Goal: Information Seeking & Learning: Learn about a topic

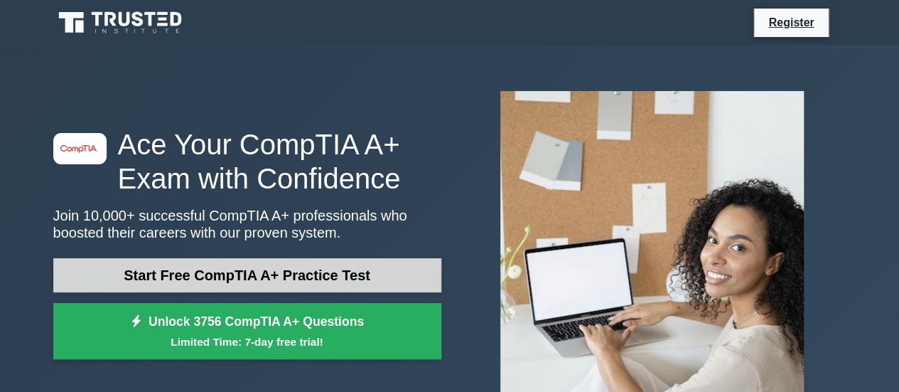
click at [186, 276] on link "Start Free CompTIA A+ Practice Test" at bounding box center [247, 275] width 388 height 34
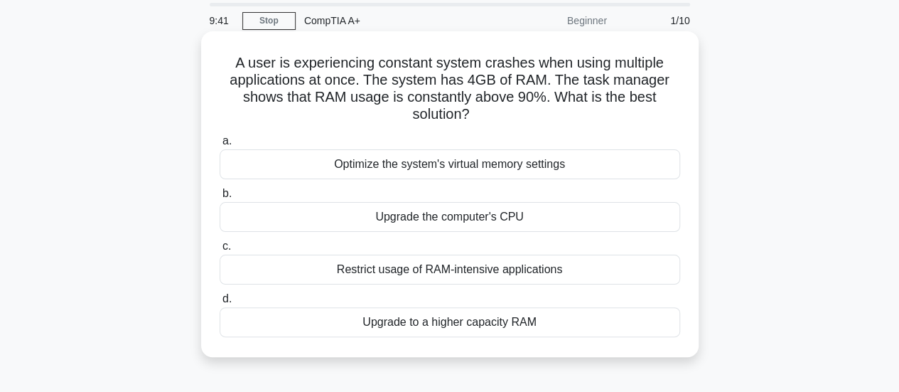
scroll to position [71, 0]
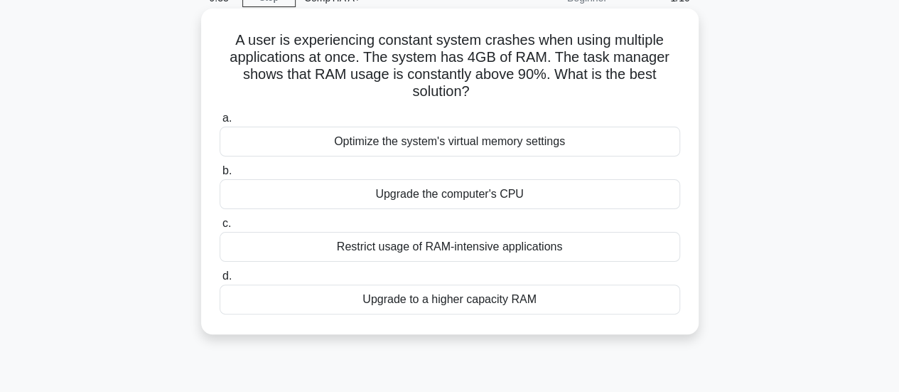
click at [304, 298] on div "Upgrade to a higher capacity RAM" at bounding box center [450, 299] width 461 height 30
click at [220, 281] on input "d. Upgrade to a higher capacity RAM" at bounding box center [220, 276] width 0 height 9
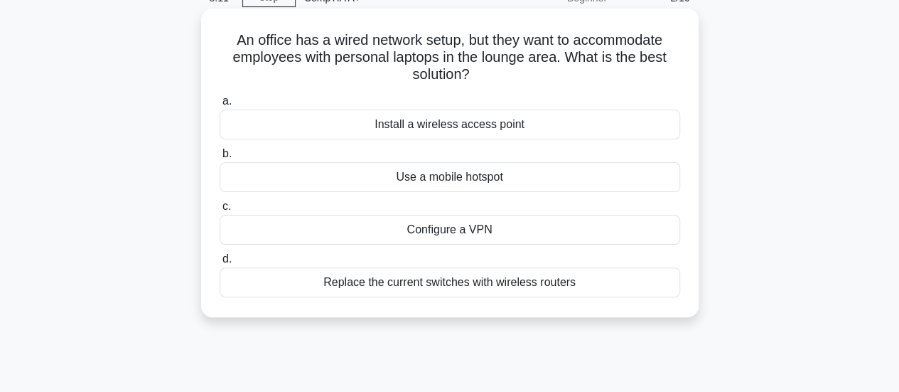
click at [401, 123] on div "Install a wireless access point" at bounding box center [450, 124] width 461 height 30
click at [220, 106] on input "a. Install a wireless access point" at bounding box center [220, 101] width 0 height 9
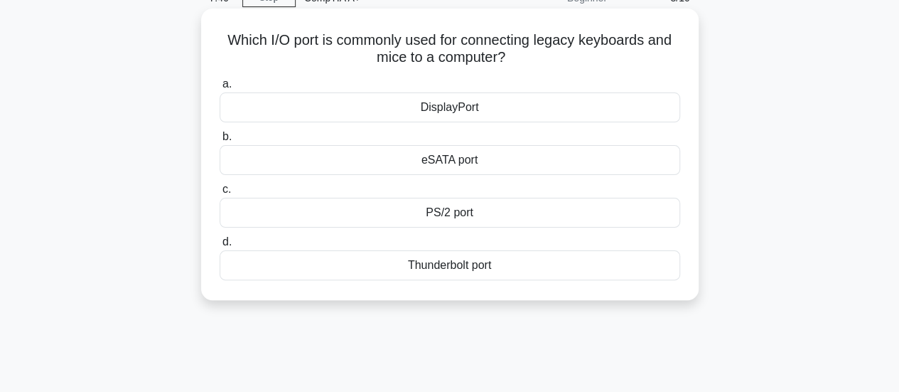
scroll to position [0, 0]
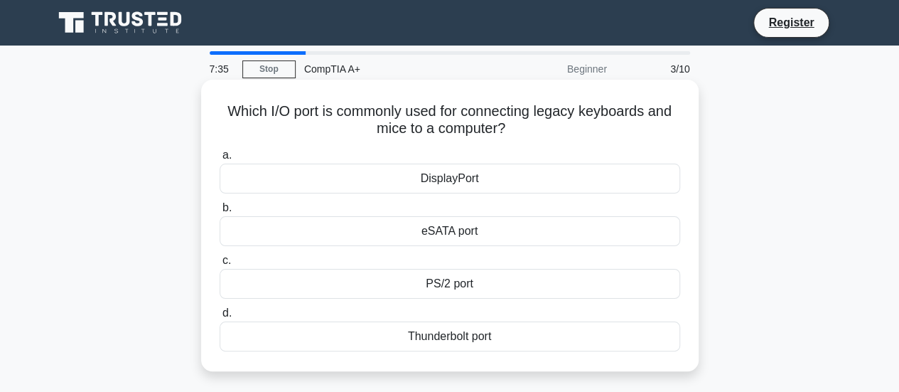
click at [361, 338] on div "Thunderbolt port" at bounding box center [450, 336] width 461 height 30
click at [220, 318] on input "d. Thunderbolt port" at bounding box center [220, 313] width 0 height 9
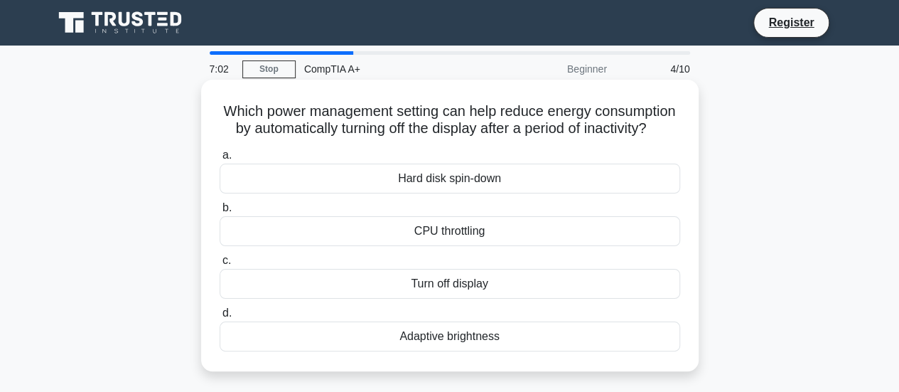
click at [341, 298] on div "Turn off display" at bounding box center [450, 284] width 461 height 30
click at [220, 265] on input "c. Turn off display" at bounding box center [220, 260] width 0 height 9
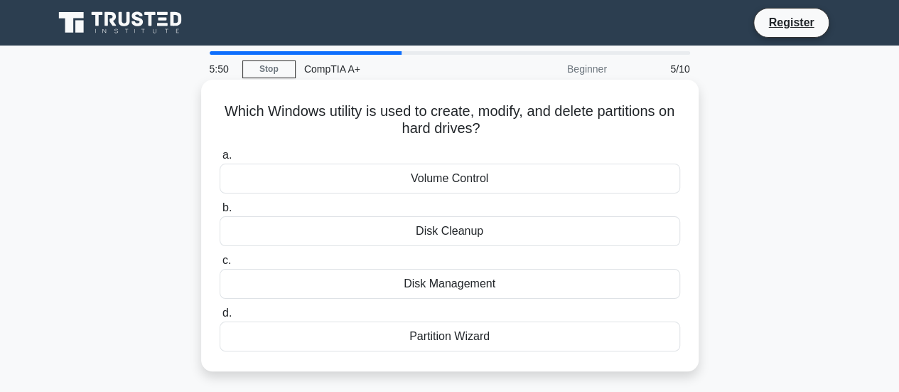
click at [407, 282] on div "Disk Management" at bounding box center [450, 284] width 461 height 30
click at [220, 265] on input "c. Disk Management" at bounding box center [220, 260] width 0 height 9
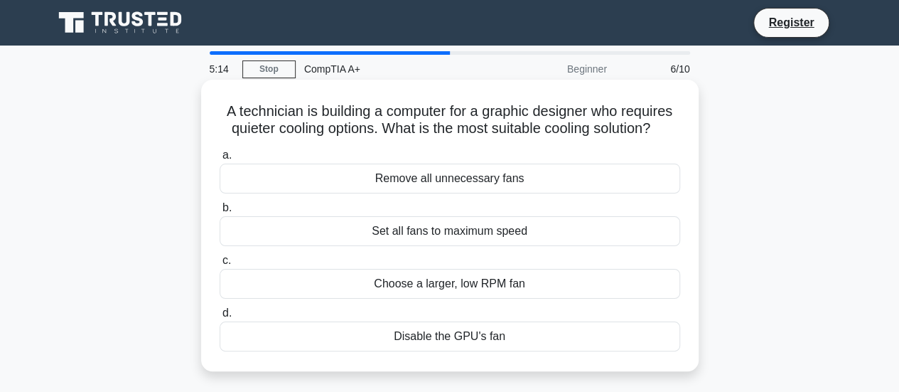
click at [387, 182] on div "Remove all unnecessary fans" at bounding box center [450, 179] width 461 height 30
click at [220, 160] on input "a. Remove all unnecessary fans" at bounding box center [220, 155] width 0 height 9
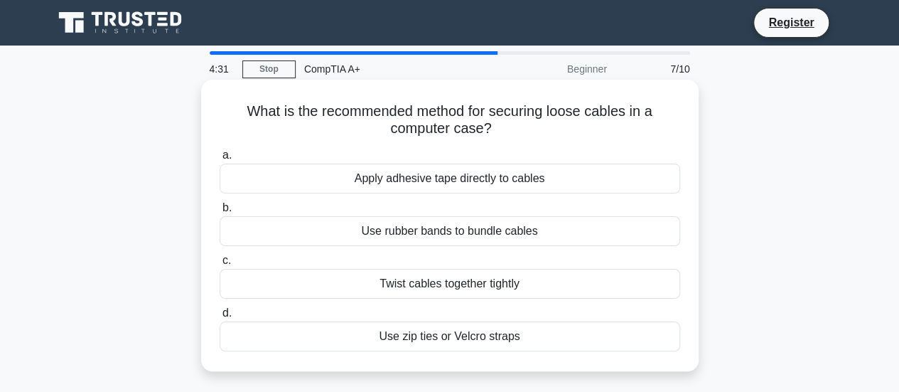
click at [458, 342] on div "Use zip ties or Velcro straps" at bounding box center [450, 336] width 461 height 30
click at [220, 318] on input "d. Use zip ties or Velcro straps" at bounding box center [220, 313] width 0 height 9
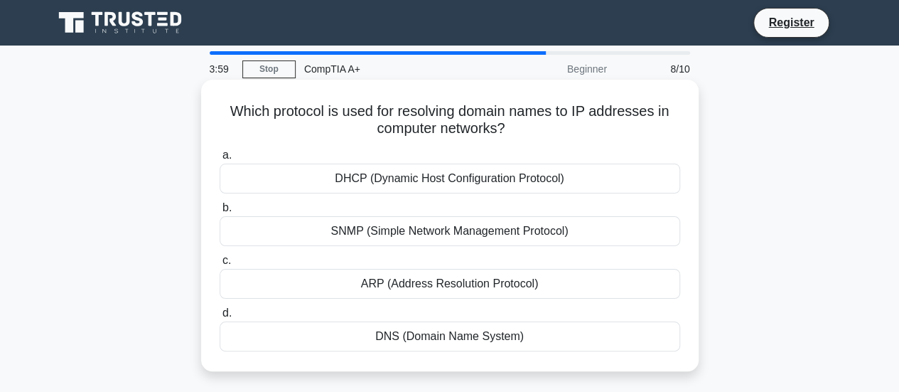
click at [452, 338] on div "DNS (Domain Name System)" at bounding box center [450, 336] width 461 height 30
click at [220, 318] on input "d. DNS (Domain Name System)" at bounding box center [220, 313] width 0 height 9
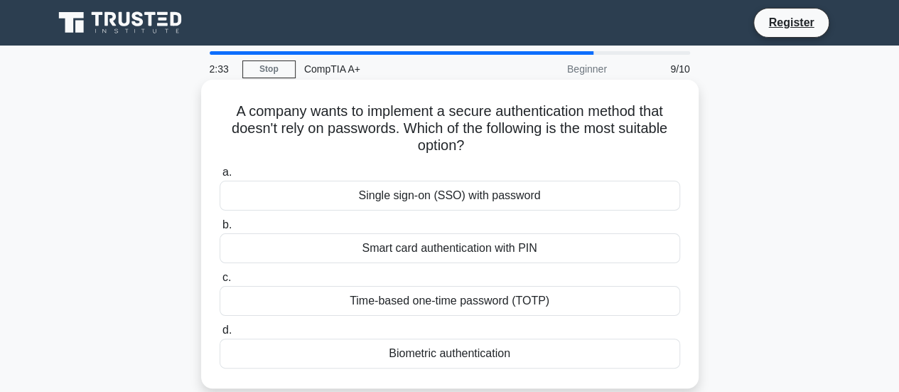
click at [441, 359] on div "Biometric authentication" at bounding box center [450, 353] width 461 height 30
click at [220, 335] on input "d. Biometric authentication" at bounding box center [220, 330] width 0 height 9
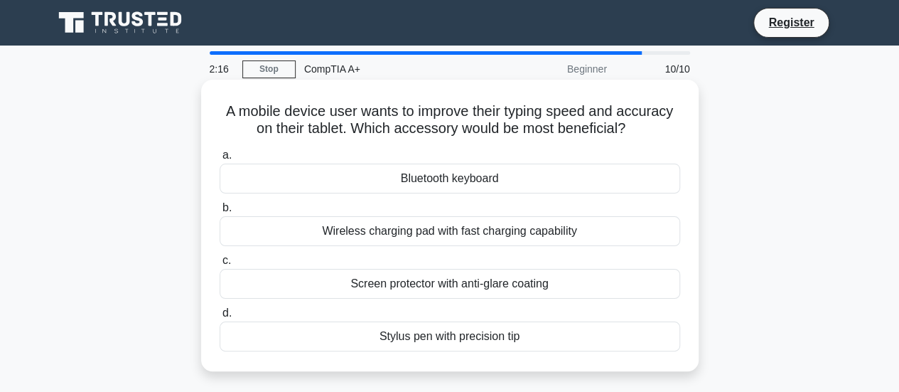
click at [458, 183] on div "Bluetooth keyboard" at bounding box center [450, 179] width 461 height 30
click at [220, 160] on input "a. Bluetooth keyboard" at bounding box center [220, 155] width 0 height 9
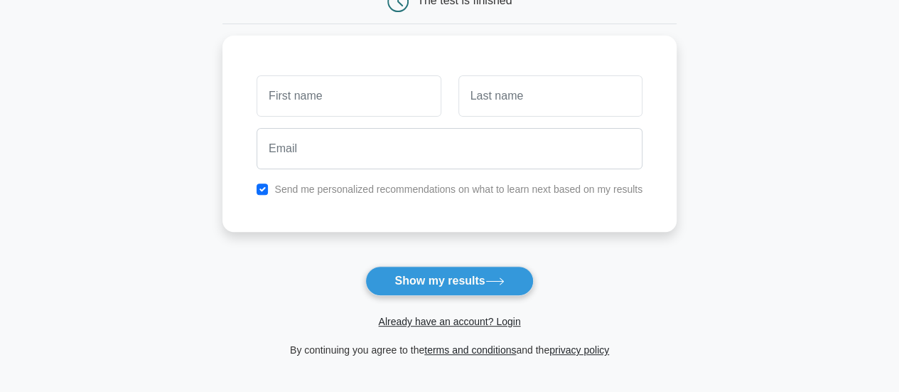
scroll to position [142, 0]
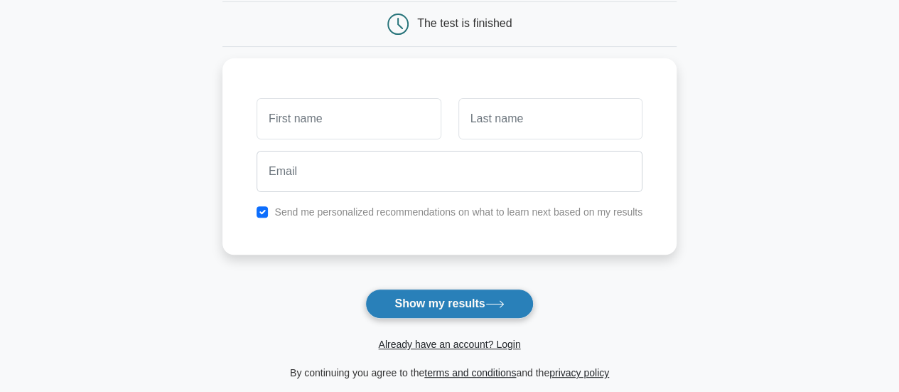
click at [421, 292] on button "Show my results" at bounding box center [449, 304] width 168 height 30
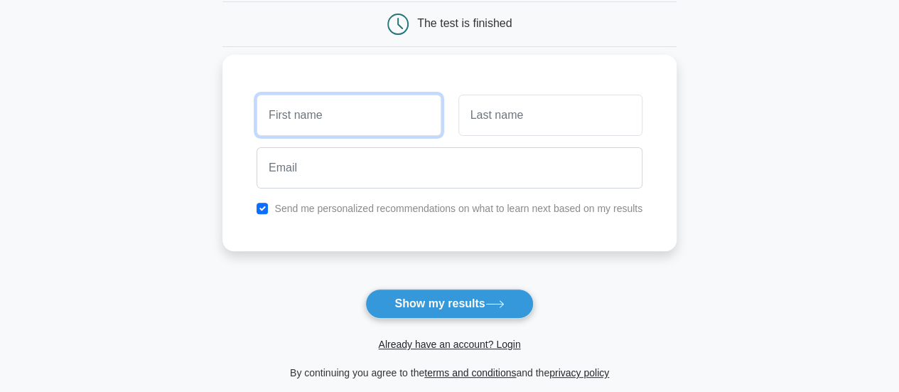
click at [318, 105] on input "text" at bounding box center [349, 115] width 184 height 41
type input "ian"
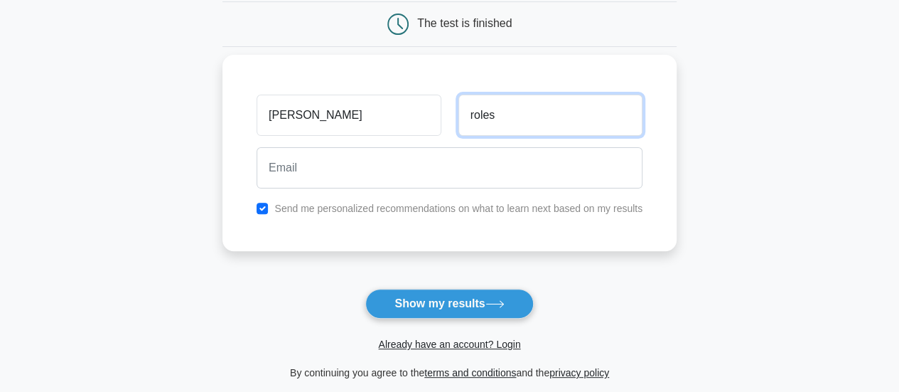
type input "roles"
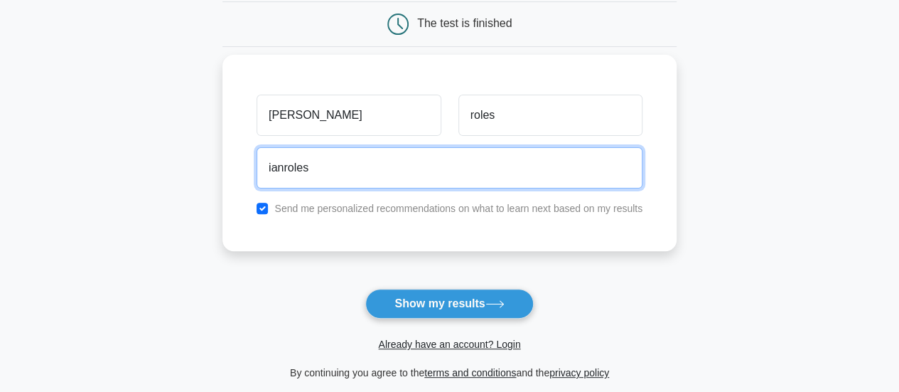
type input "ianroles@yahoo.com"
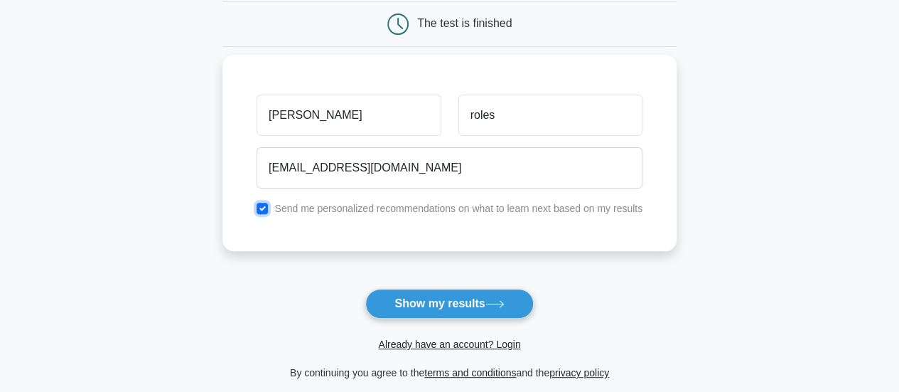
click at [264, 208] on input "checkbox" at bounding box center [262, 208] width 11 height 11
checkbox input "false"
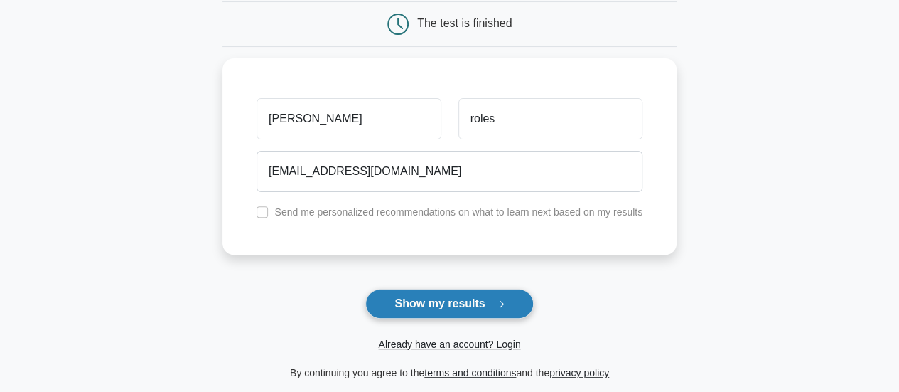
click at [439, 306] on button "Show my results" at bounding box center [449, 304] width 168 height 30
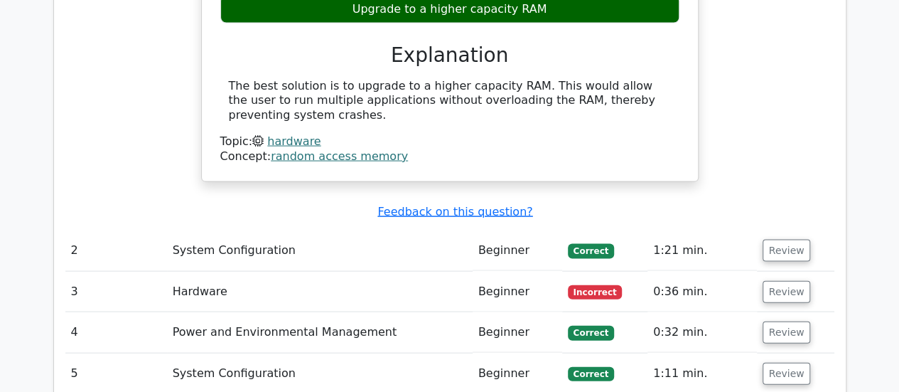
scroll to position [1422, 0]
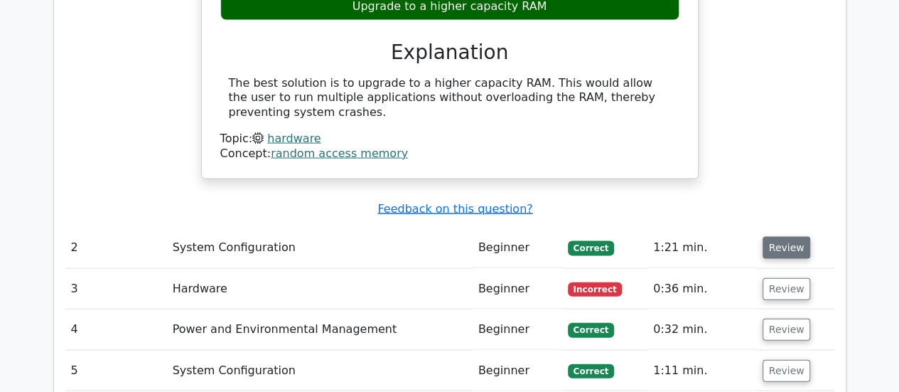
click at [769, 237] on button "Review" at bounding box center [787, 248] width 48 height 22
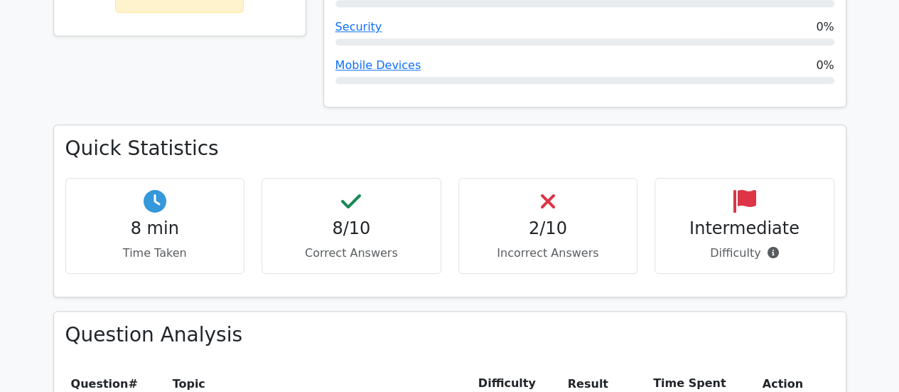
scroll to position [924, 0]
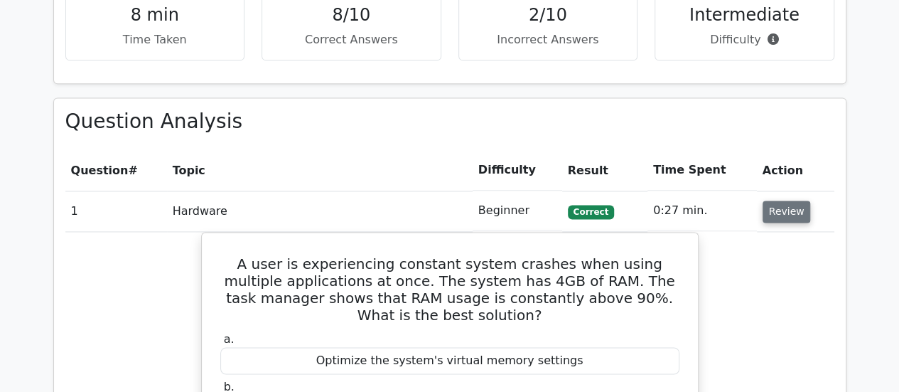
click at [776, 200] on button "Review" at bounding box center [787, 211] width 48 height 22
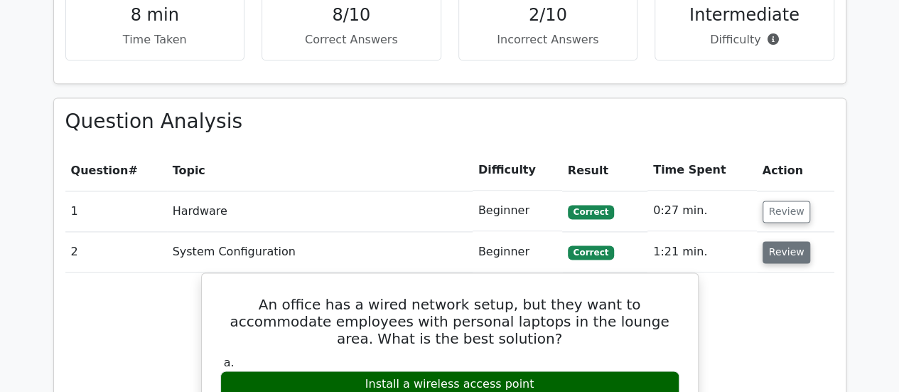
click at [772, 241] on button "Review" at bounding box center [787, 252] width 48 height 22
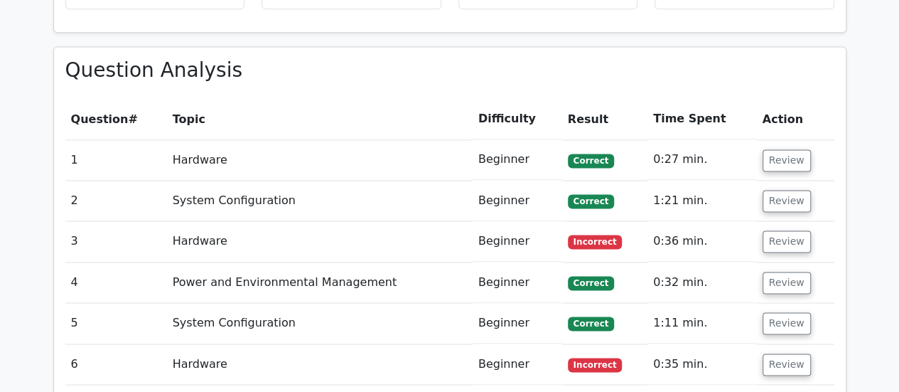
scroll to position [995, 0]
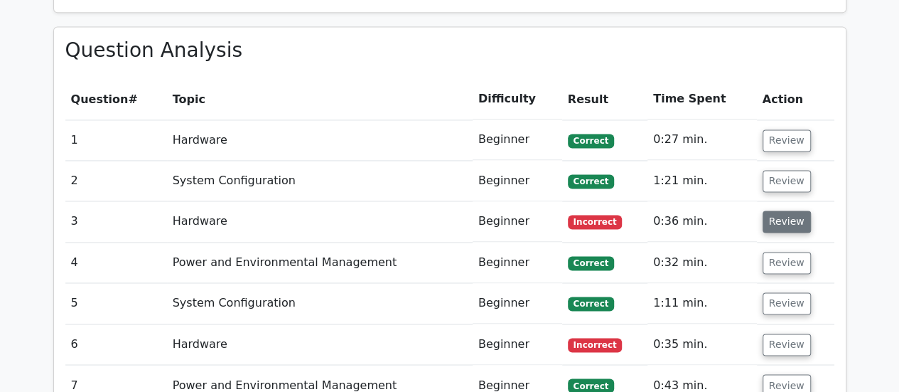
click at [778, 210] on button "Review" at bounding box center [787, 221] width 48 height 22
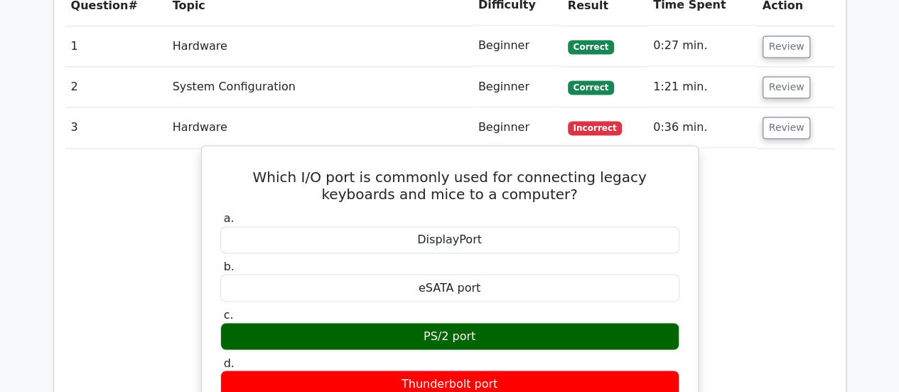
scroll to position [1066, 0]
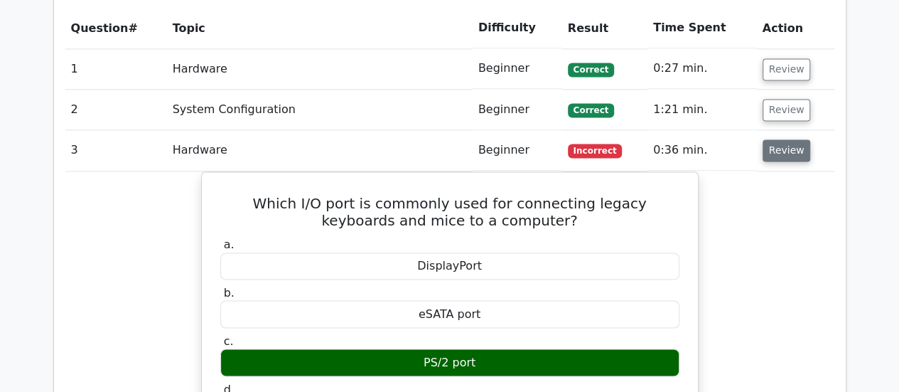
click at [775, 139] on button "Review" at bounding box center [787, 150] width 48 height 22
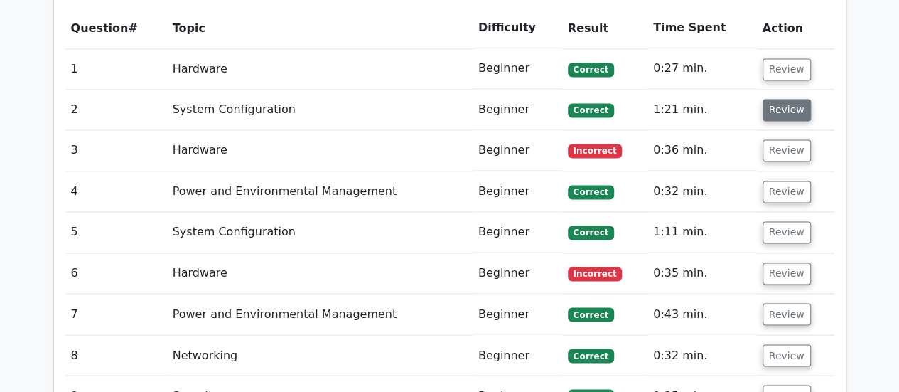
click at [788, 99] on button "Review" at bounding box center [787, 110] width 48 height 22
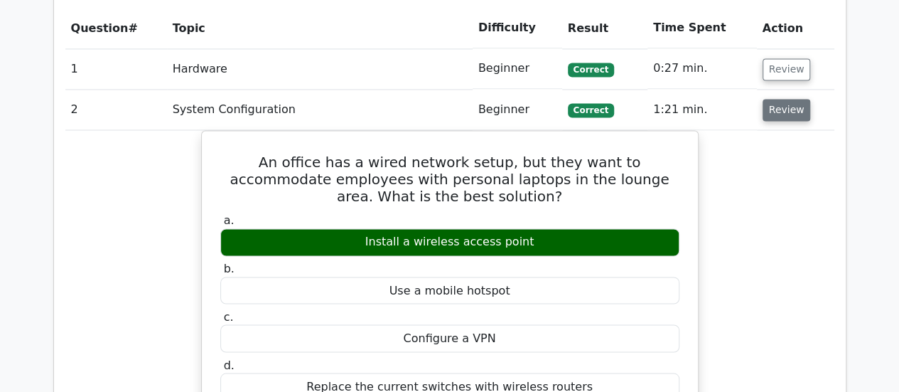
click at [782, 99] on button "Review" at bounding box center [787, 110] width 48 height 22
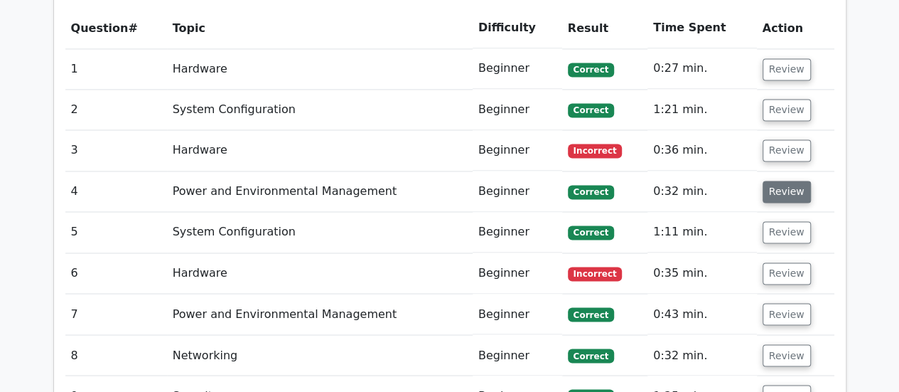
click at [795, 181] on button "Review" at bounding box center [787, 192] width 48 height 22
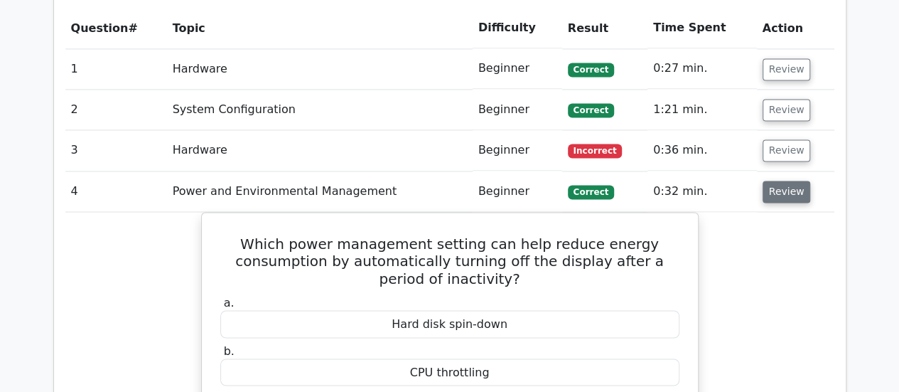
click at [795, 181] on button "Review" at bounding box center [787, 192] width 48 height 22
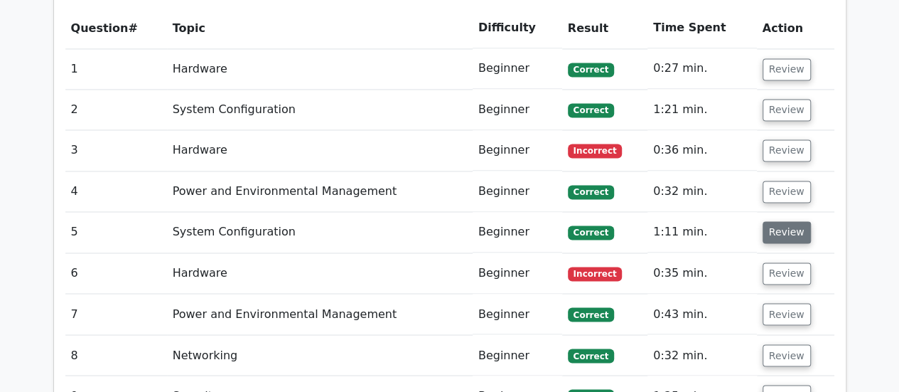
click at [782, 221] on button "Review" at bounding box center [787, 232] width 48 height 22
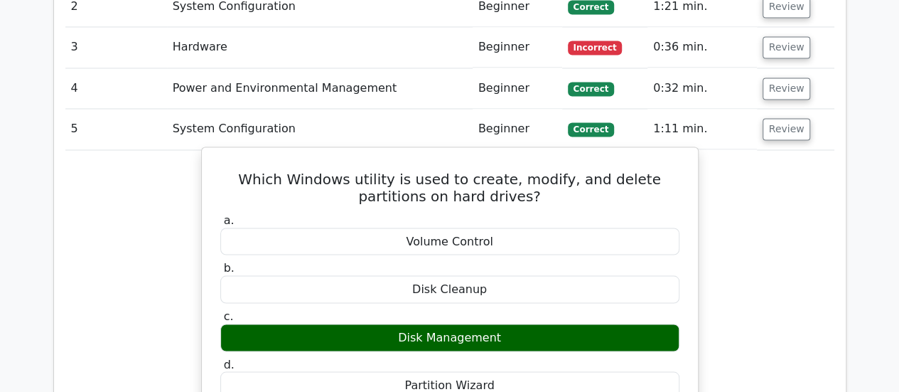
scroll to position [1138, 0]
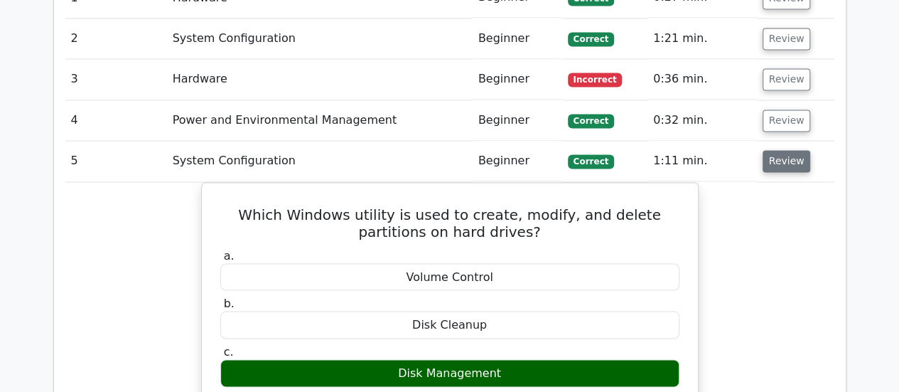
click at [798, 150] on button "Review" at bounding box center [787, 161] width 48 height 22
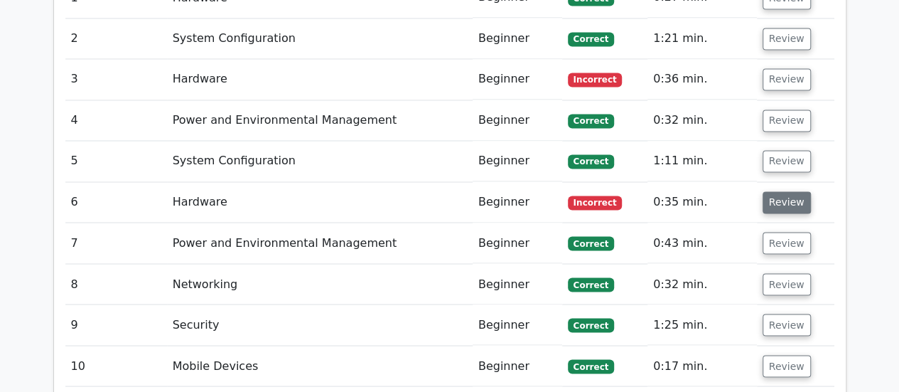
click at [781, 191] on button "Review" at bounding box center [787, 202] width 48 height 22
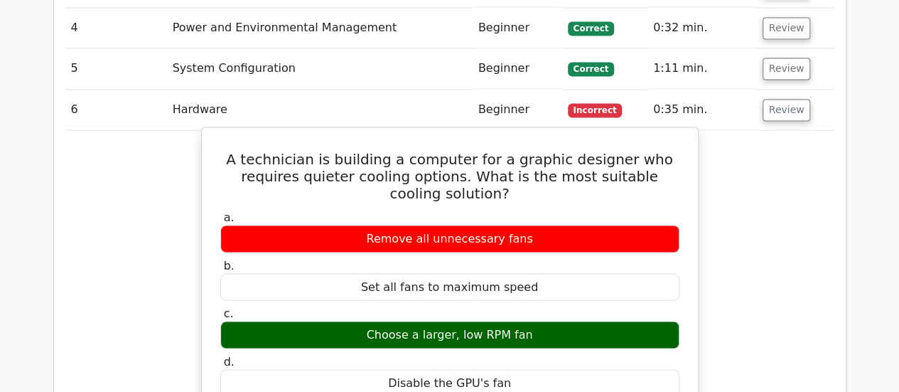
scroll to position [1209, 0]
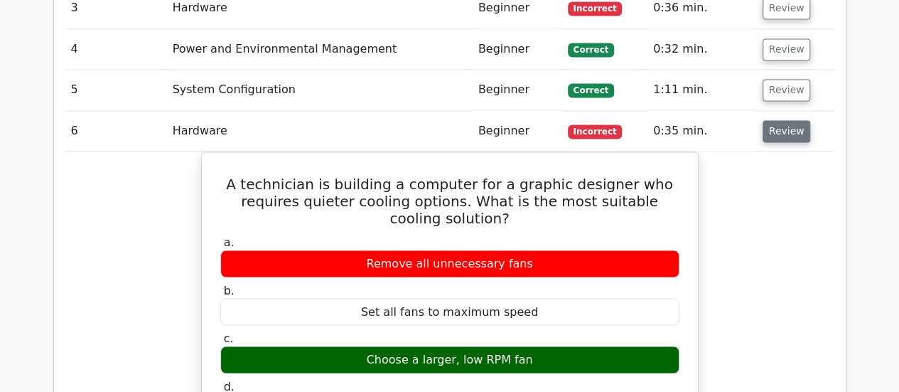
click at [789, 120] on button "Review" at bounding box center [787, 131] width 48 height 22
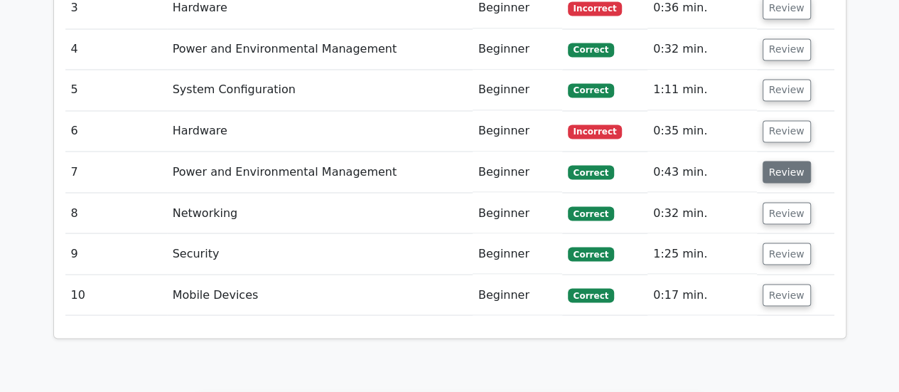
click at [779, 161] on button "Review" at bounding box center [787, 172] width 48 height 22
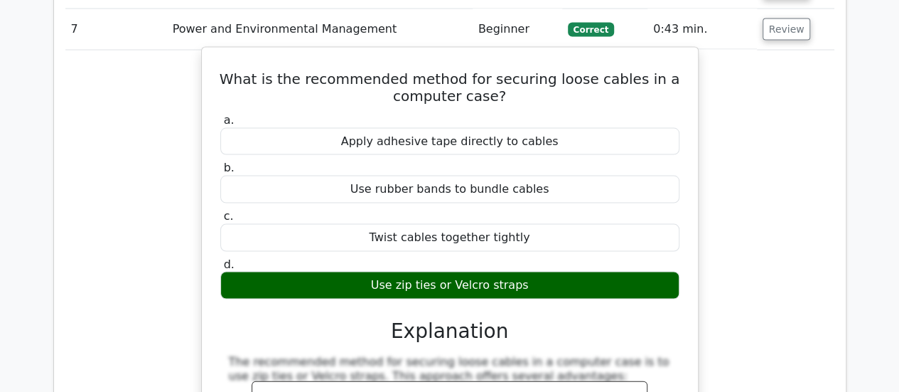
scroll to position [1280, 0]
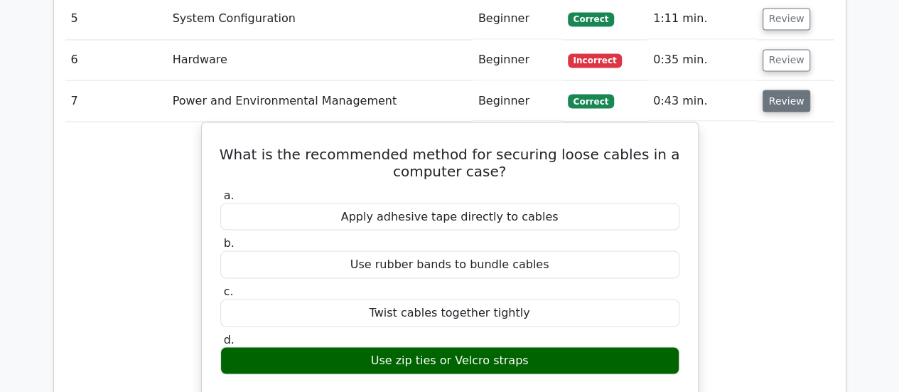
click at [782, 90] on button "Review" at bounding box center [787, 101] width 48 height 22
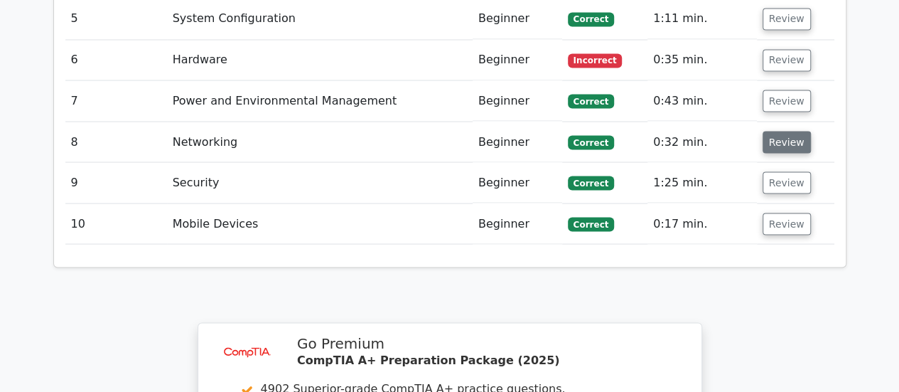
click at [783, 131] on button "Review" at bounding box center [787, 142] width 48 height 22
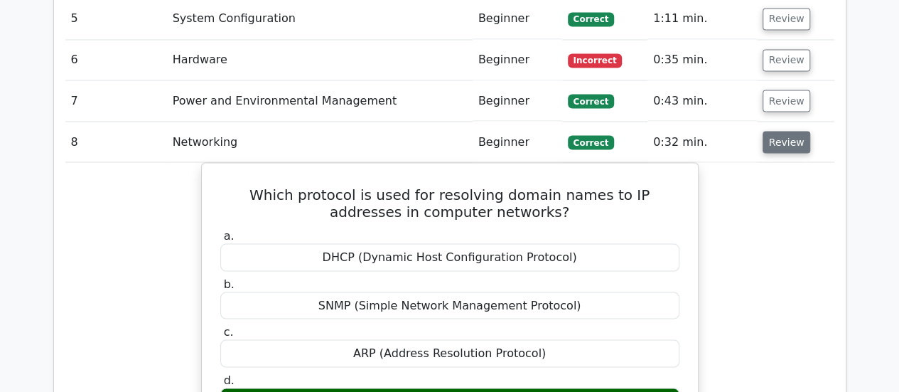
click at [779, 131] on button "Review" at bounding box center [787, 142] width 48 height 22
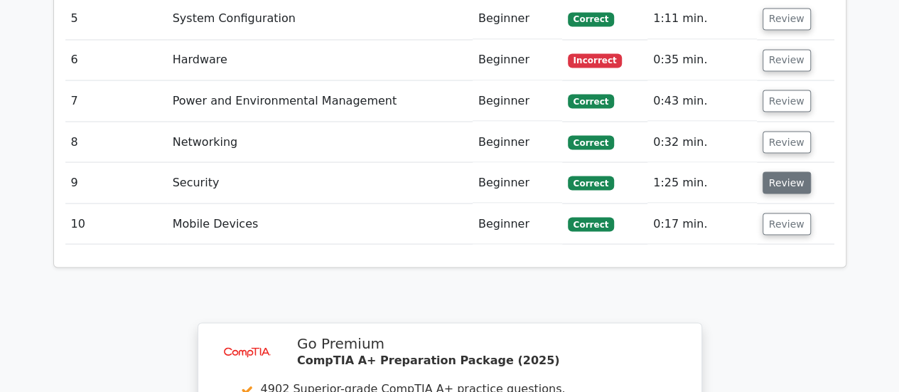
click at [772, 171] on button "Review" at bounding box center [787, 182] width 48 height 22
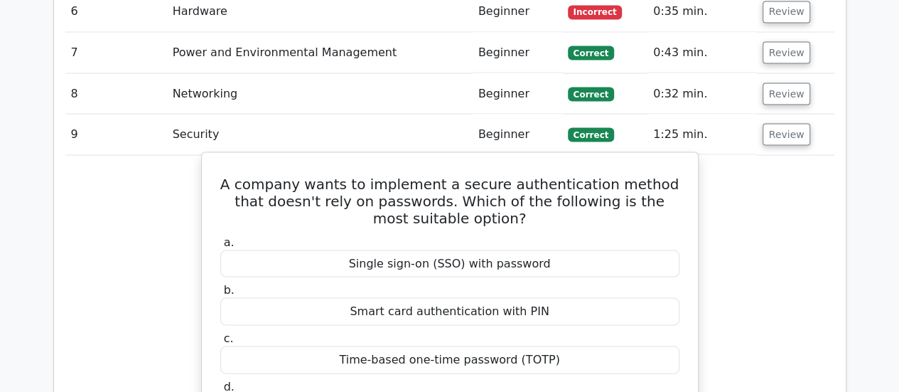
scroll to position [1351, 0]
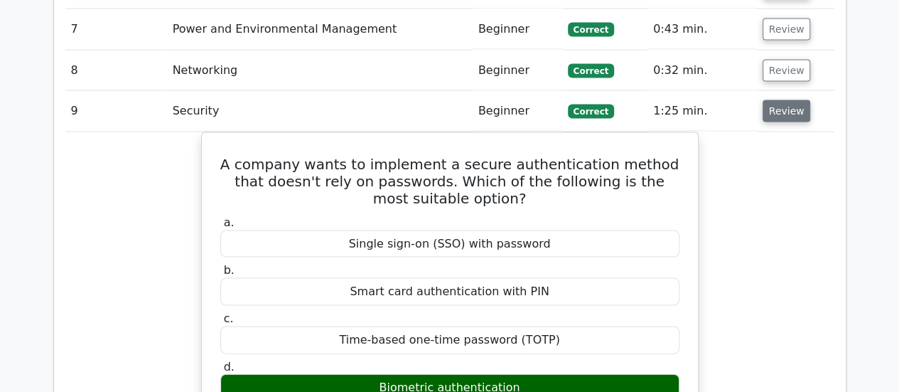
click at [788, 100] on button "Review" at bounding box center [787, 111] width 48 height 22
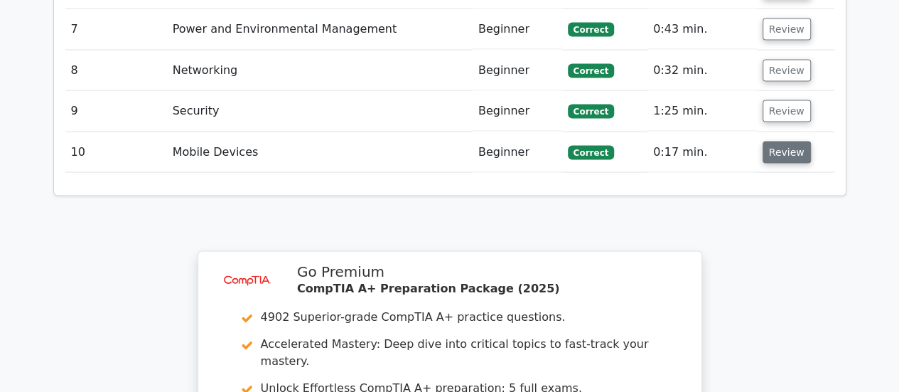
click at [766, 141] on button "Review" at bounding box center [787, 152] width 48 height 22
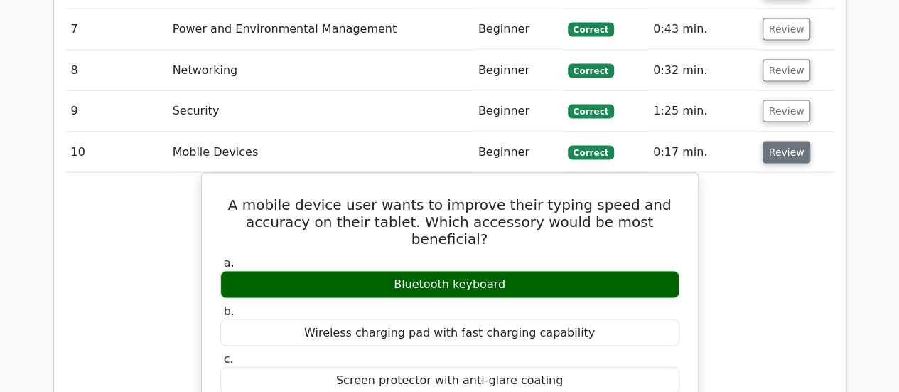
click at [796, 141] on button "Review" at bounding box center [787, 152] width 48 height 22
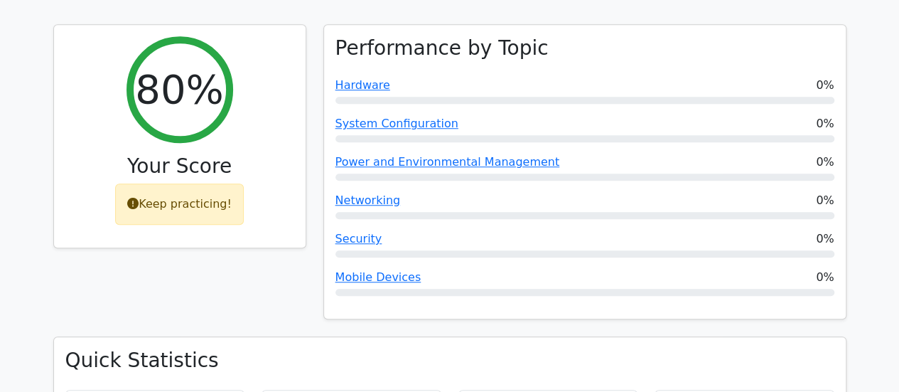
scroll to position [498, 0]
